Goal: Task Accomplishment & Management: Use online tool/utility

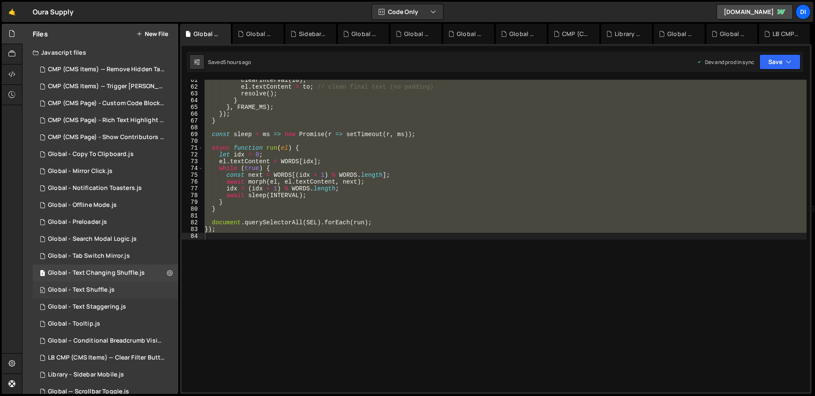
scroll to position [410, 0]
click at [111, 307] on div "Global - Text Staggering.js" at bounding box center [87, 307] width 78 height 8
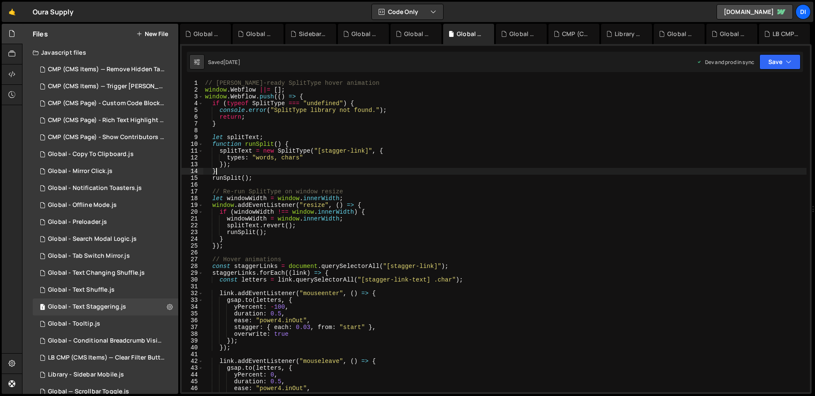
click at [286, 172] on div "// [PERSON_NAME]-ready SplitType hover animation window . Webflow ||= [ ] ; win…" at bounding box center [504, 243] width 603 height 326
type textarea "});"
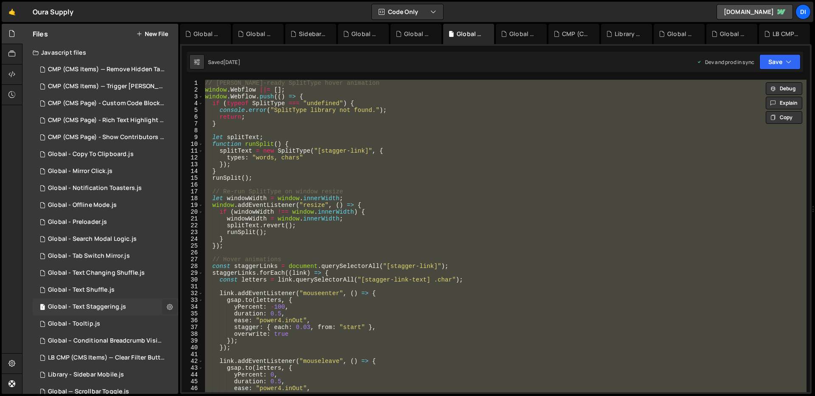
click at [167, 308] on icon at bounding box center [170, 307] width 6 height 8
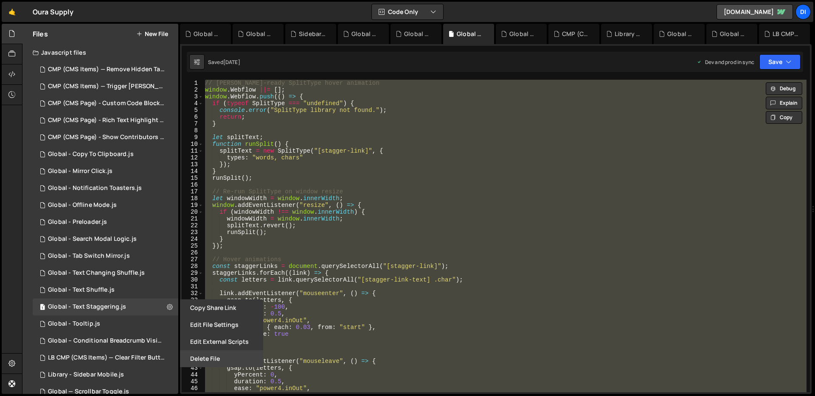
click at [222, 358] on button "Delete File" at bounding box center [221, 359] width 83 height 17
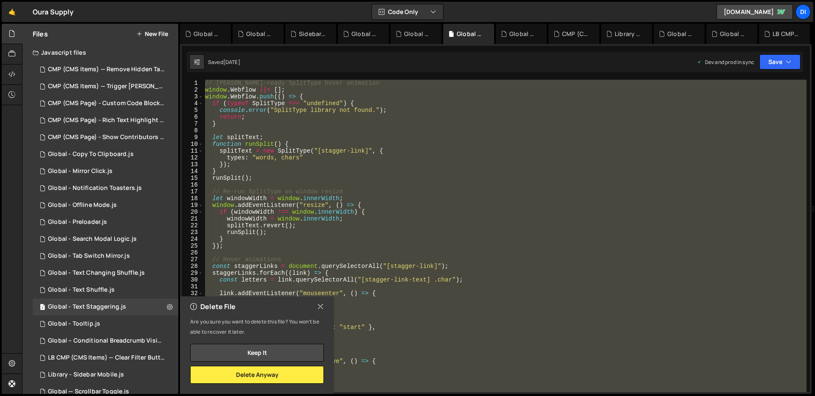
click at [317, 306] on icon at bounding box center [320, 306] width 7 height 9
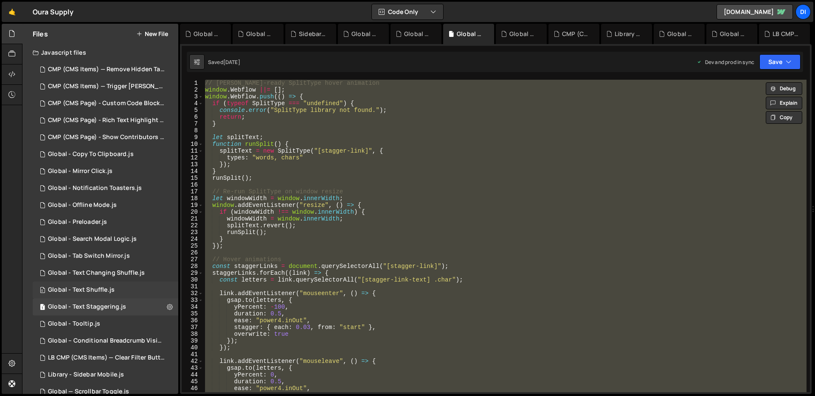
click at [135, 286] on div "0 Global - Text Shuffle.js 0" at bounding box center [106, 290] width 146 height 17
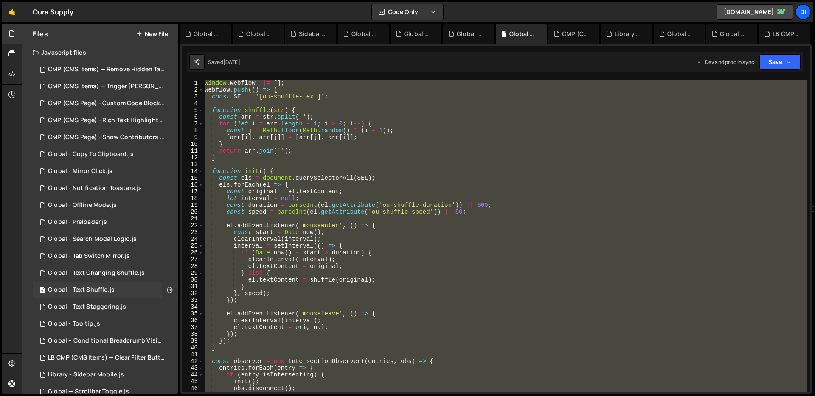
click at [163, 289] on button at bounding box center [169, 290] width 15 height 15
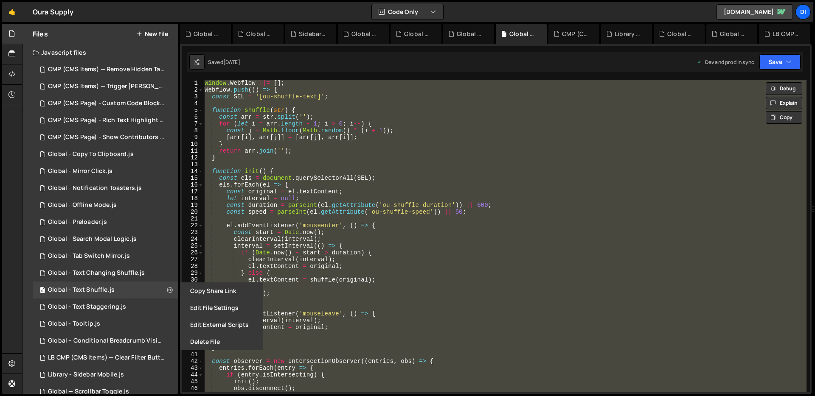
click at [292, 230] on div "window . Webflow ||= [ ] ; Webflow . push (( ) => { const SEL = '[ou-shuffle-te…" at bounding box center [505, 236] width 604 height 313
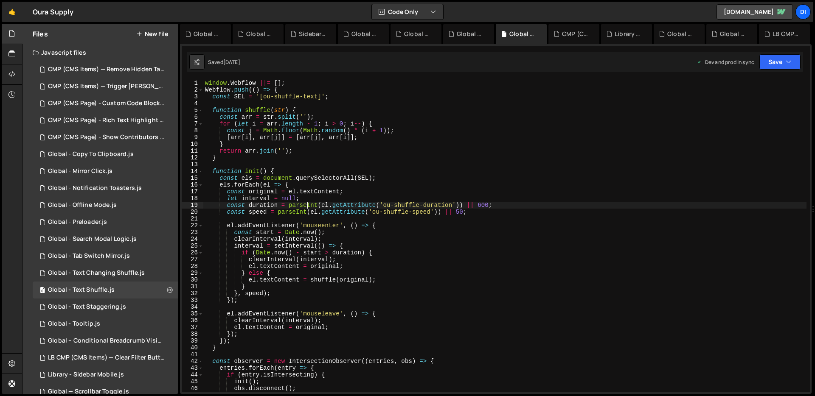
click at [308, 208] on div "window . Webflow ||= [ ] ; Webflow . push (( ) => { const SEL = '[ou-shuffle-te…" at bounding box center [504, 243] width 603 height 326
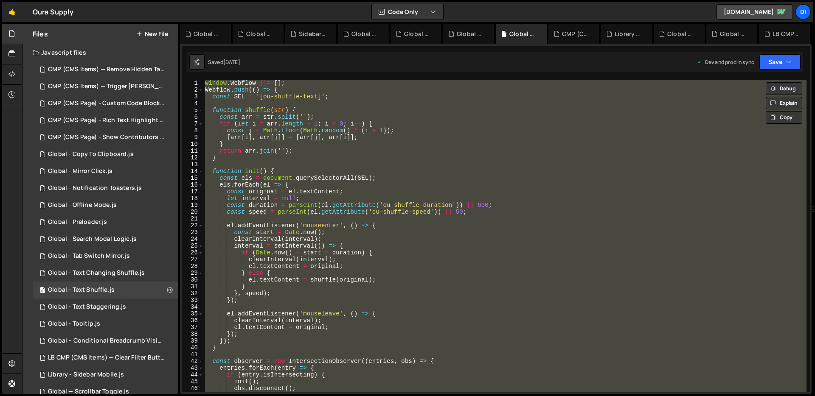
click at [243, 205] on div "window . Webflow ||= [ ] ; Webflow . push (( ) => { const SEL = '[ou-shuffle-te…" at bounding box center [504, 236] width 603 height 313
type textarea "const duration = parseInt(el.getAttribute('ou-shuffle-duration')) || 600;"
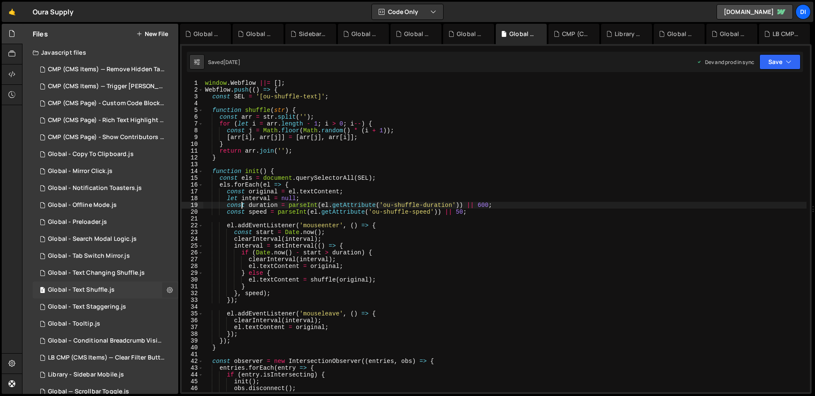
click at [168, 292] on icon at bounding box center [170, 290] width 6 height 8
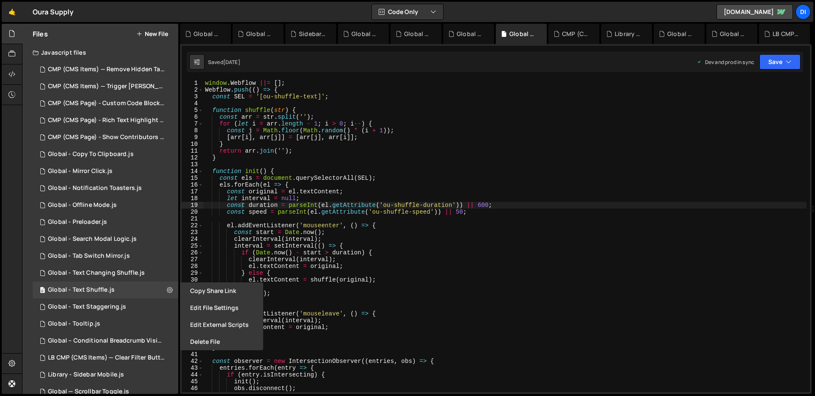
click at [225, 343] on button "Delete File" at bounding box center [221, 342] width 83 height 17
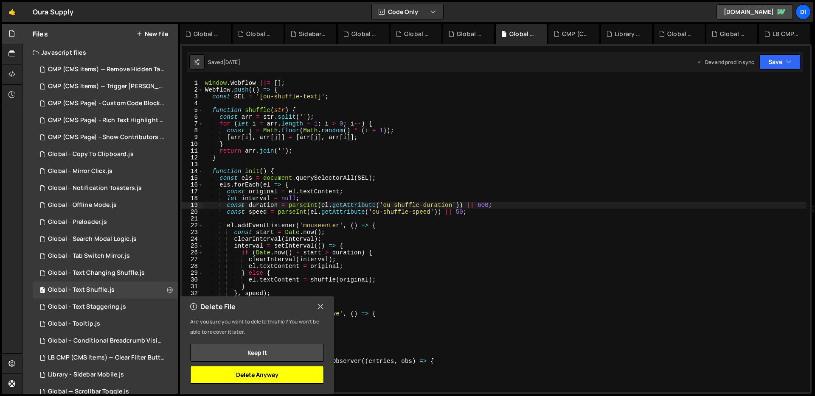
click at [260, 373] on button "Delete Anyway" at bounding box center [257, 375] width 134 height 18
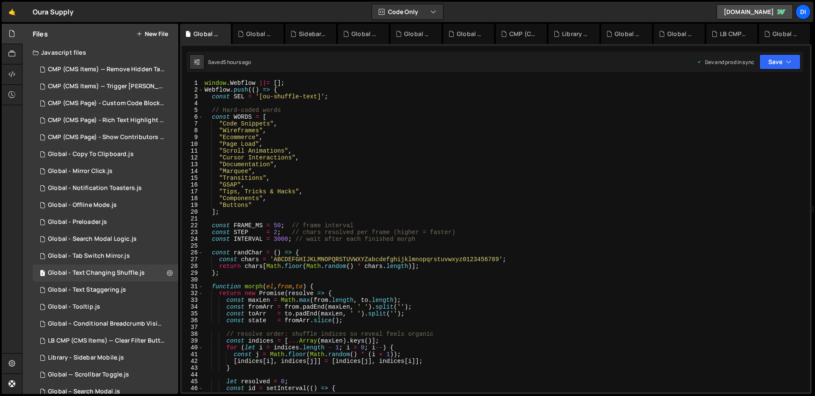
scroll to position [0, 0]
click at [306, 218] on div "window . Webflow ||= [ ] ; Webflow . push (( ) => { const SEL = '[ou-shuffle-te…" at bounding box center [505, 242] width 604 height 326
